Goal: Check status: Check status

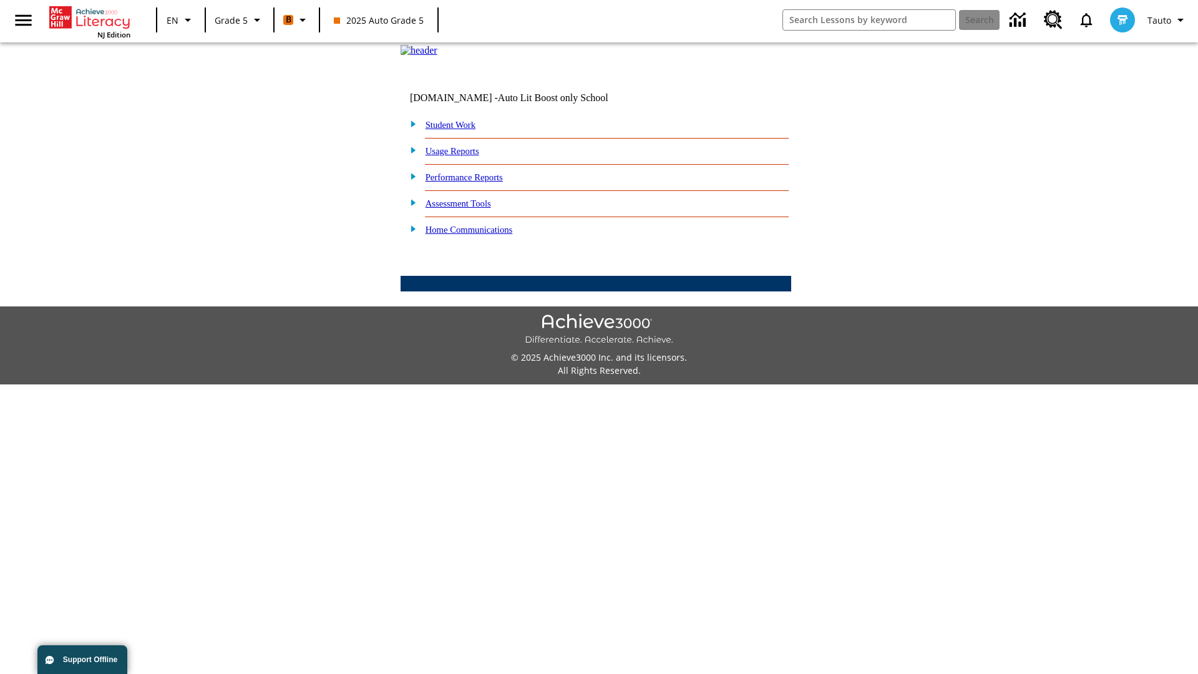
click at [459, 130] on link "Student Work" at bounding box center [451, 125] width 50 height 10
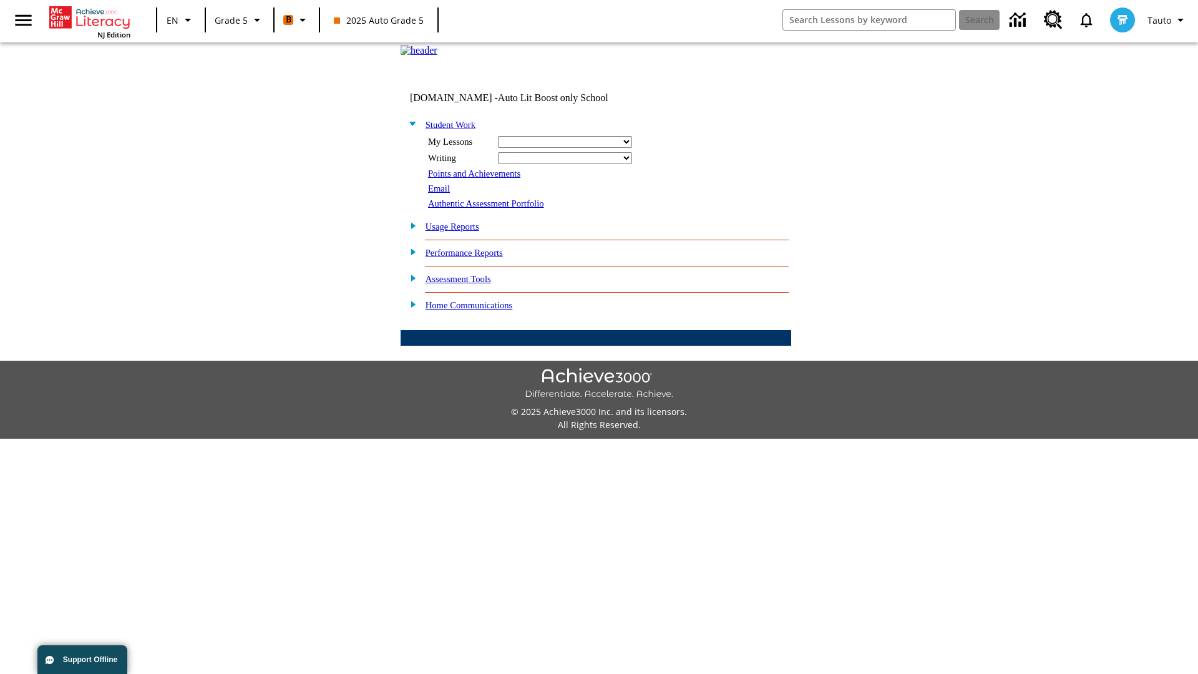
select select "/options/reports/?report_id=12&atype=21&section=2"
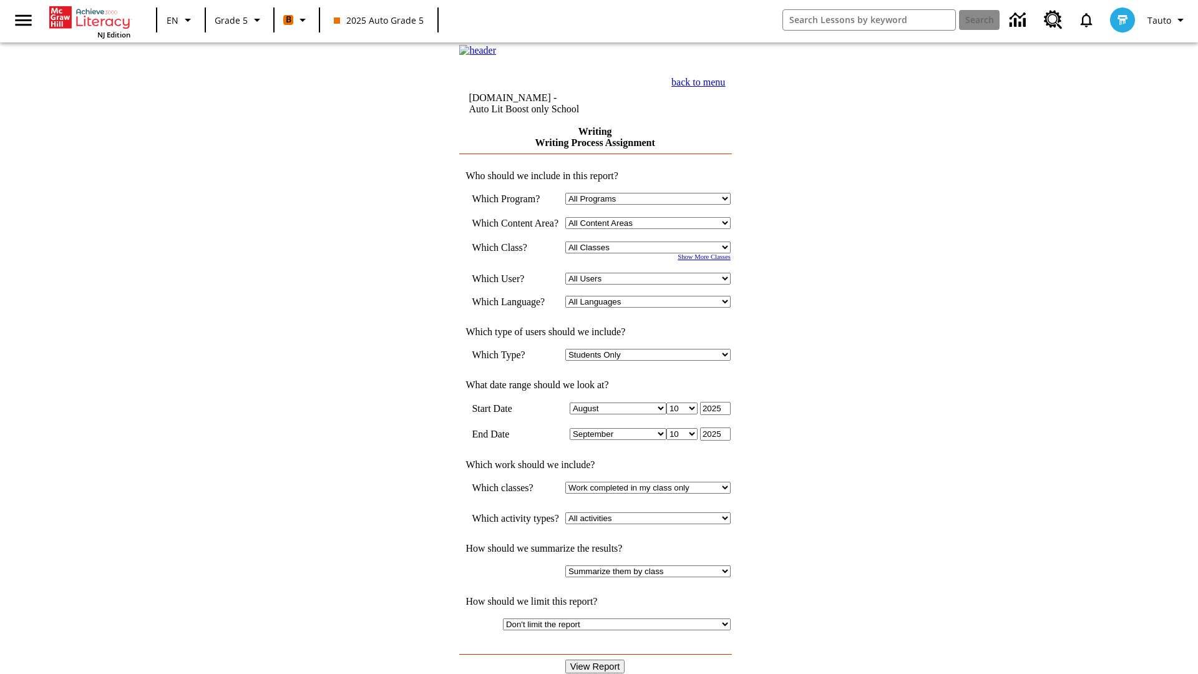
click at [652, 253] on select "Select a Class: All Classes 2025 Auto Grade 5 OL 2025 Auto Grade 6" at bounding box center [647, 248] width 165 height 12
select select "11133131"
click at [652, 285] on select "All Users Cat, Sautoen Cat, Sautoes Cat, Sautoss Donotlogin, Sautoen Twoschools…" at bounding box center [647, 279] width 165 height 12
select select "21437107"
click at [597, 660] on input "View Report" at bounding box center [595, 667] width 60 height 14
